Goal: Communication & Community: Answer question/provide support

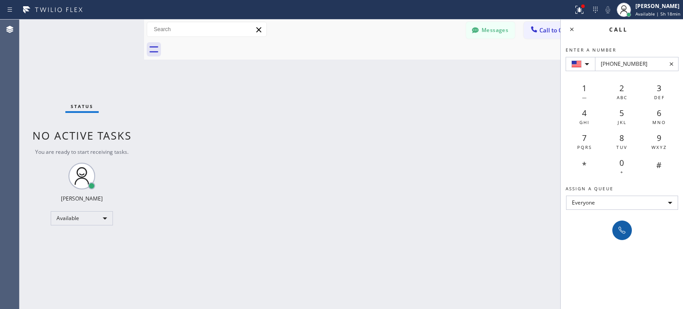
type input "[PHONE_NUMBER]"
click at [621, 232] on icon at bounding box center [622, 230] width 11 height 11
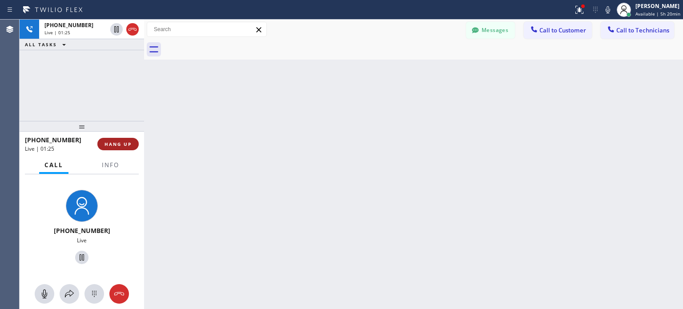
click at [114, 142] on span "HANG UP" at bounding box center [118, 144] width 27 height 6
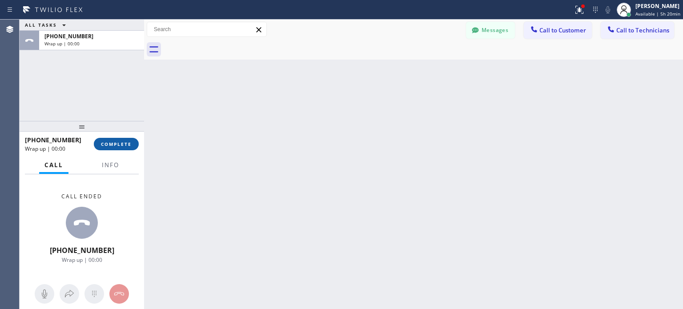
click at [125, 142] on span "COMPLETE" at bounding box center [116, 144] width 31 height 6
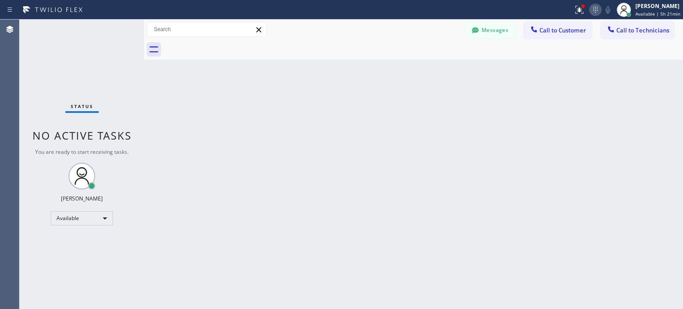
click at [591, 8] on icon at bounding box center [595, 9] width 11 height 11
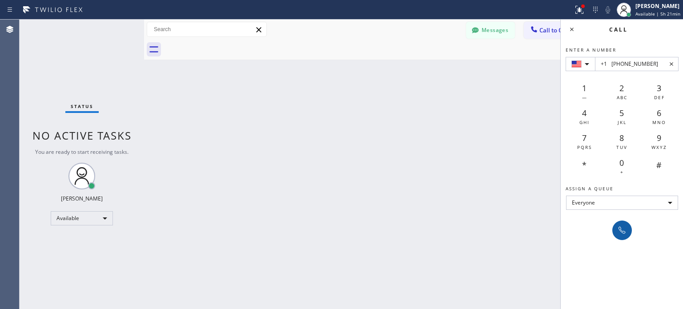
type input "+1 [PHONE_NUMBER]"
click at [621, 236] on button at bounding box center [623, 231] width 20 height 20
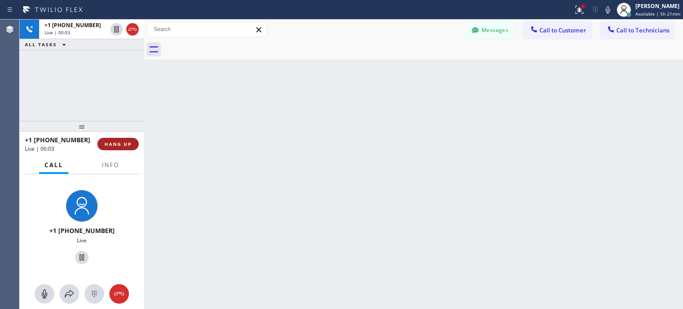
click at [125, 145] on span "HANG UP" at bounding box center [118, 144] width 27 height 6
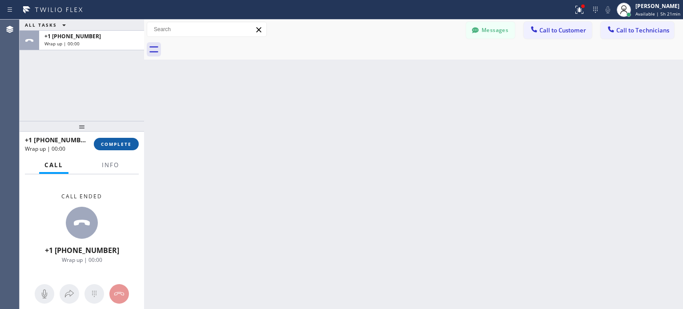
click at [125, 143] on span "COMPLETE" at bounding box center [116, 144] width 31 height 6
